Goal: Check status

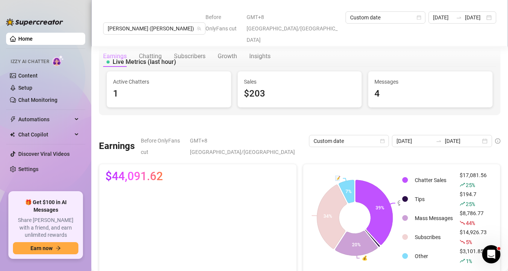
scroll to position [691, 0]
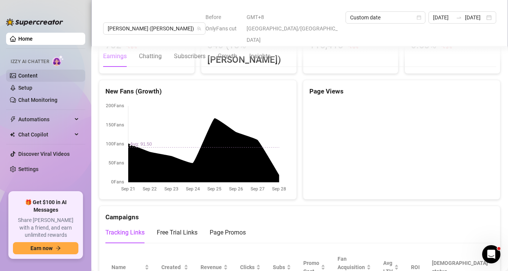
click at [38, 75] on link "Content" at bounding box center [27, 76] width 19 height 6
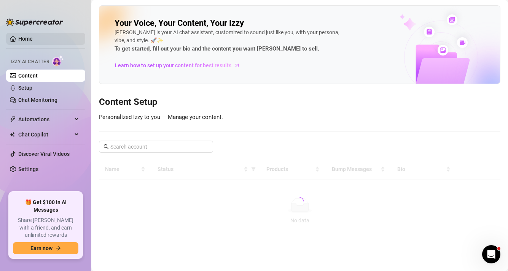
click at [33, 39] on link "Home" at bounding box center [25, 39] width 14 height 6
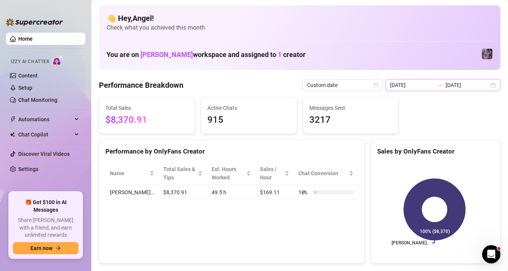
click at [442, 89] on div "[DATE] [DATE]" at bounding box center [443, 85] width 115 height 12
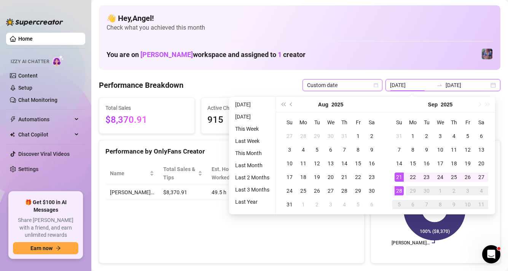
click at [367, 83] on span "Custom date" at bounding box center [342, 85] width 71 height 11
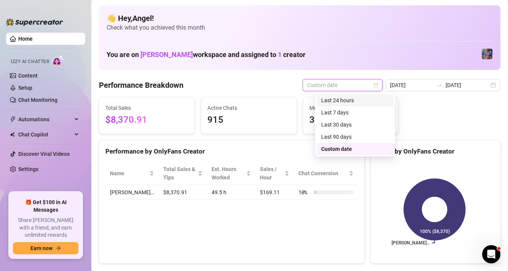
click at [351, 102] on div "Last 24 hours" at bounding box center [355, 100] width 68 height 8
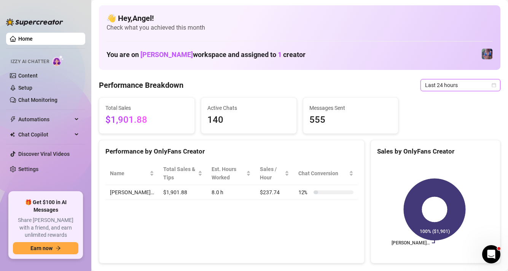
click at [434, 87] on span "Last 24 hours" at bounding box center [460, 85] width 71 height 11
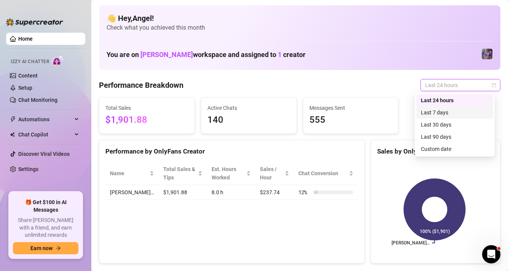
click at [440, 114] on div "Last 7 days" at bounding box center [455, 112] width 68 height 8
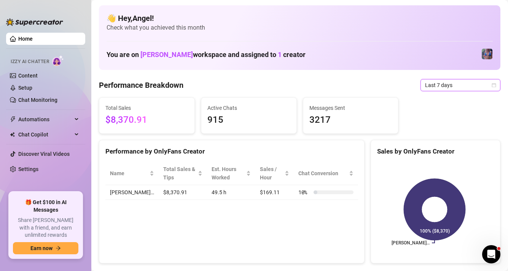
click at [425, 84] on span "Last 7 days" at bounding box center [460, 85] width 71 height 11
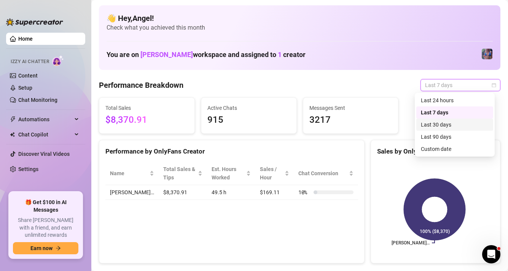
click at [428, 128] on div "Last 30 days" at bounding box center [455, 125] width 68 height 8
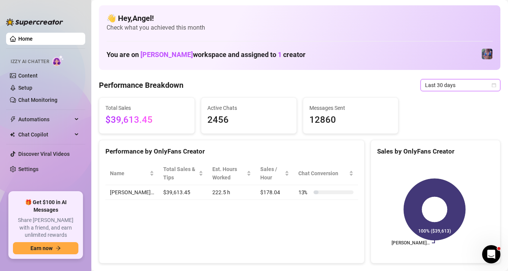
click at [421, 87] on div "Last 30 days" at bounding box center [461, 85] width 80 height 12
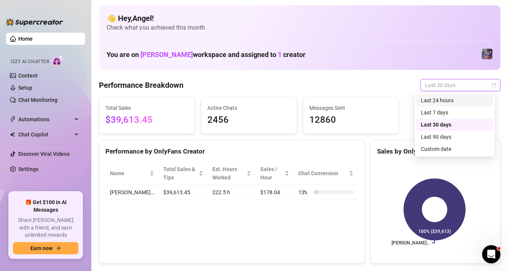
click at [440, 97] on div "Last 24 hours" at bounding box center [455, 100] width 68 height 8
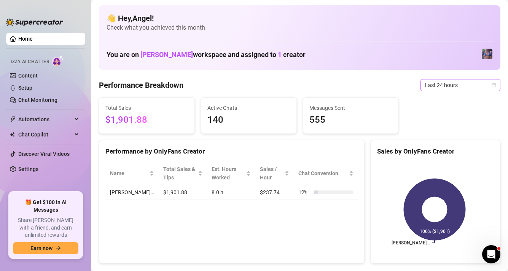
click at [436, 89] on span "Last 24 hours" at bounding box center [460, 85] width 71 height 11
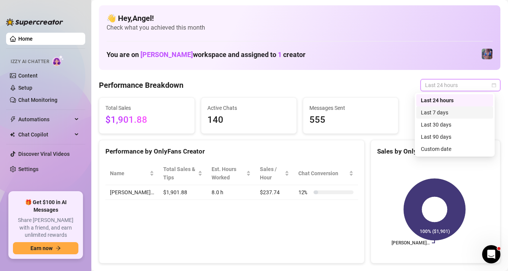
click at [429, 111] on div "Last 7 days" at bounding box center [455, 112] width 68 height 8
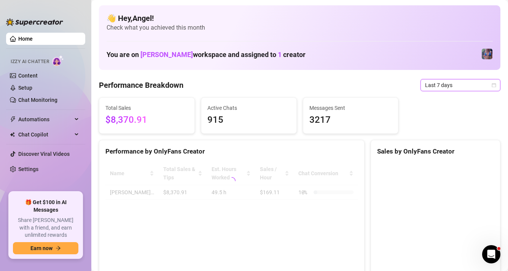
click at [428, 86] on span "Last 7 days" at bounding box center [460, 85] width 71 height 11
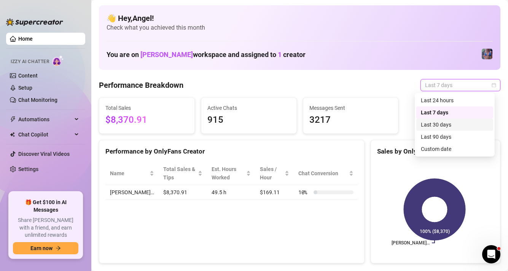
click at [441, 128] on div "Last 30 days" at bounding box center [455, 125] width 68 height 8
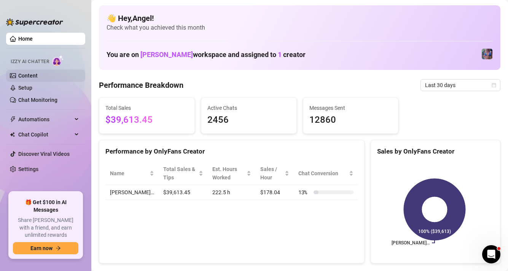
click at [32, 73] on link "Content" at bounding box center [27, 76] width 19 height 6
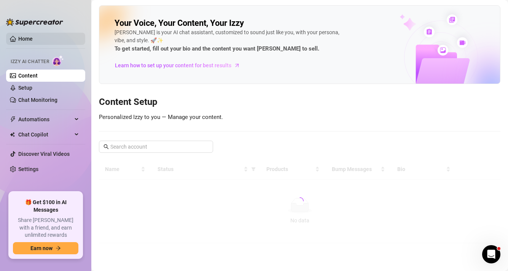
click at [33, 39] on link "Home" at bounding box center [25, 39] width 14 height 6
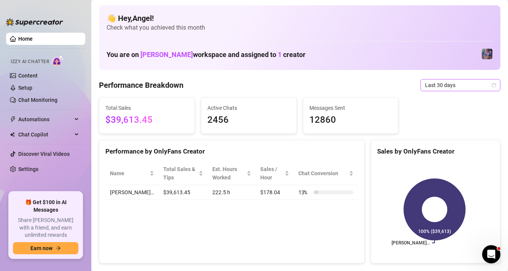
click at [426, 86] on span "Last 30 days" at bounding box center [460, 85] width 71 height 11
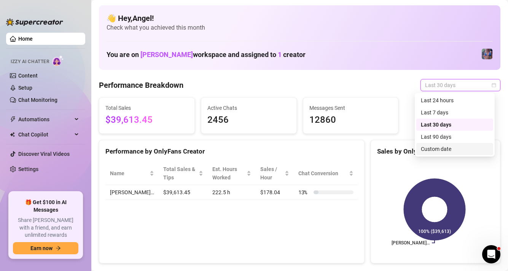
click at [434, 152] on div "Custom date" at bounding box center [455, 149] width 68 height 8
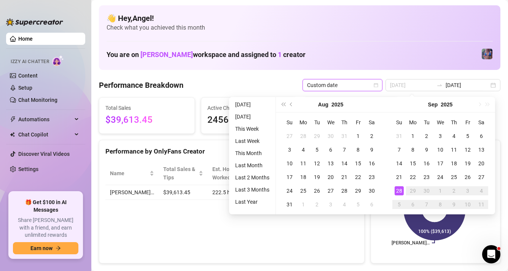
type input "[DATE]"
click at [397, 189] on div "28" at bounding box center [399, 191] width 9 height 9
click at [398, 192] on div "28" at bounding box center [399, 191] width 9 height 9
type input "[DATE]"
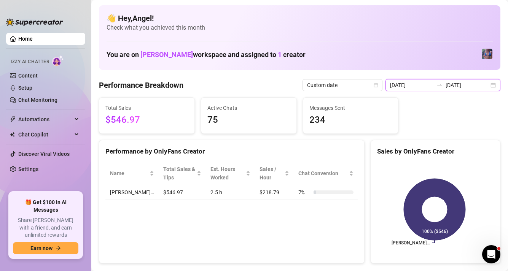
click at [464, 87] on input "[DATE]" at bounding box center [467, 85] width 43 height 8
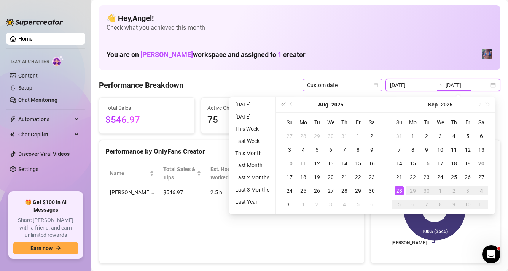
click at [362, 85] on span "Custom date" at bounding box center [342, 85] width 71 height 11
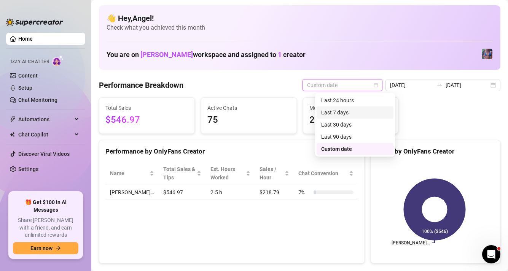
click at [352, 100] on div "Last 24 hours" at bounding box center [355, 100] width 68 height 8
